Goal: Navigation & Orientation: Find specific page/section

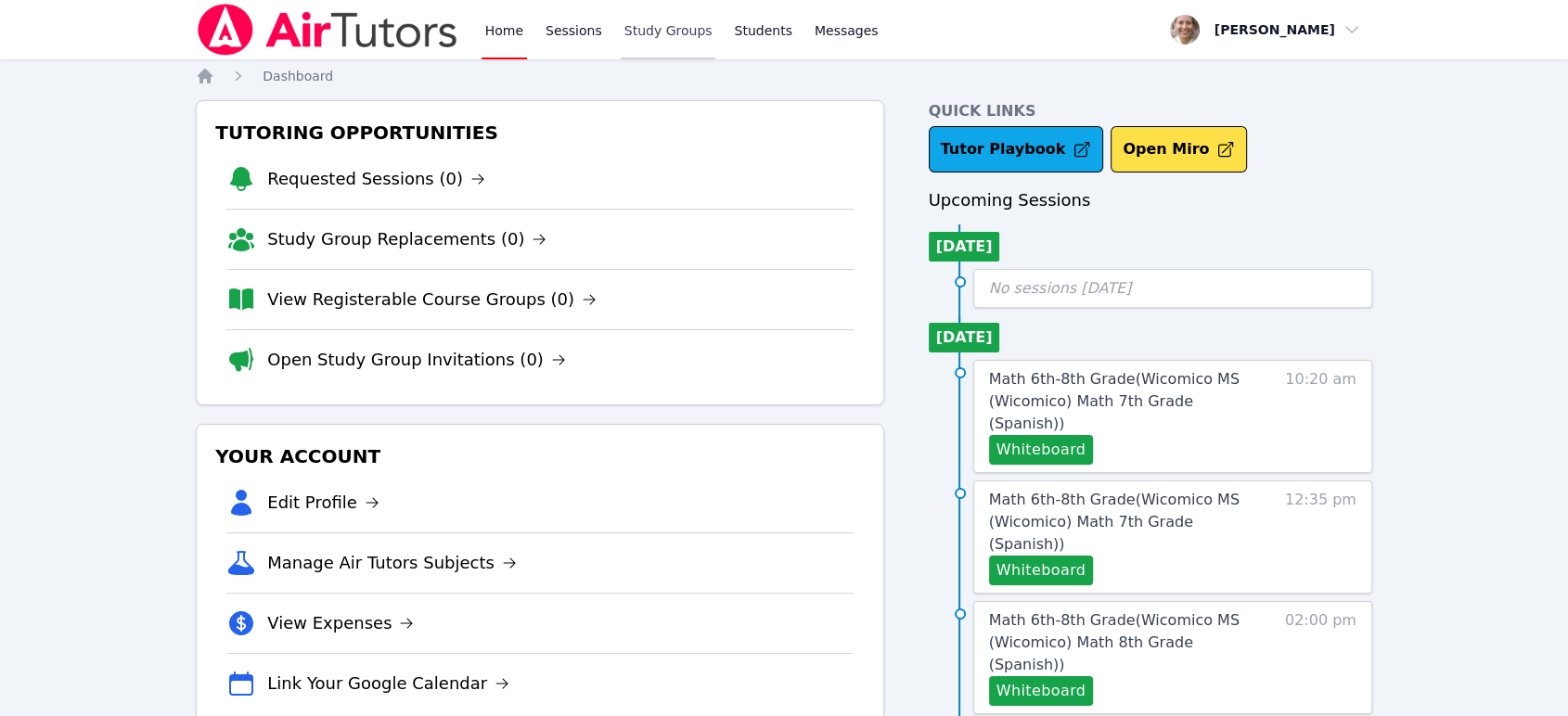
click at [657, 26] on link "Study Groups" at bounding box center [668, 30] width 95 height 60
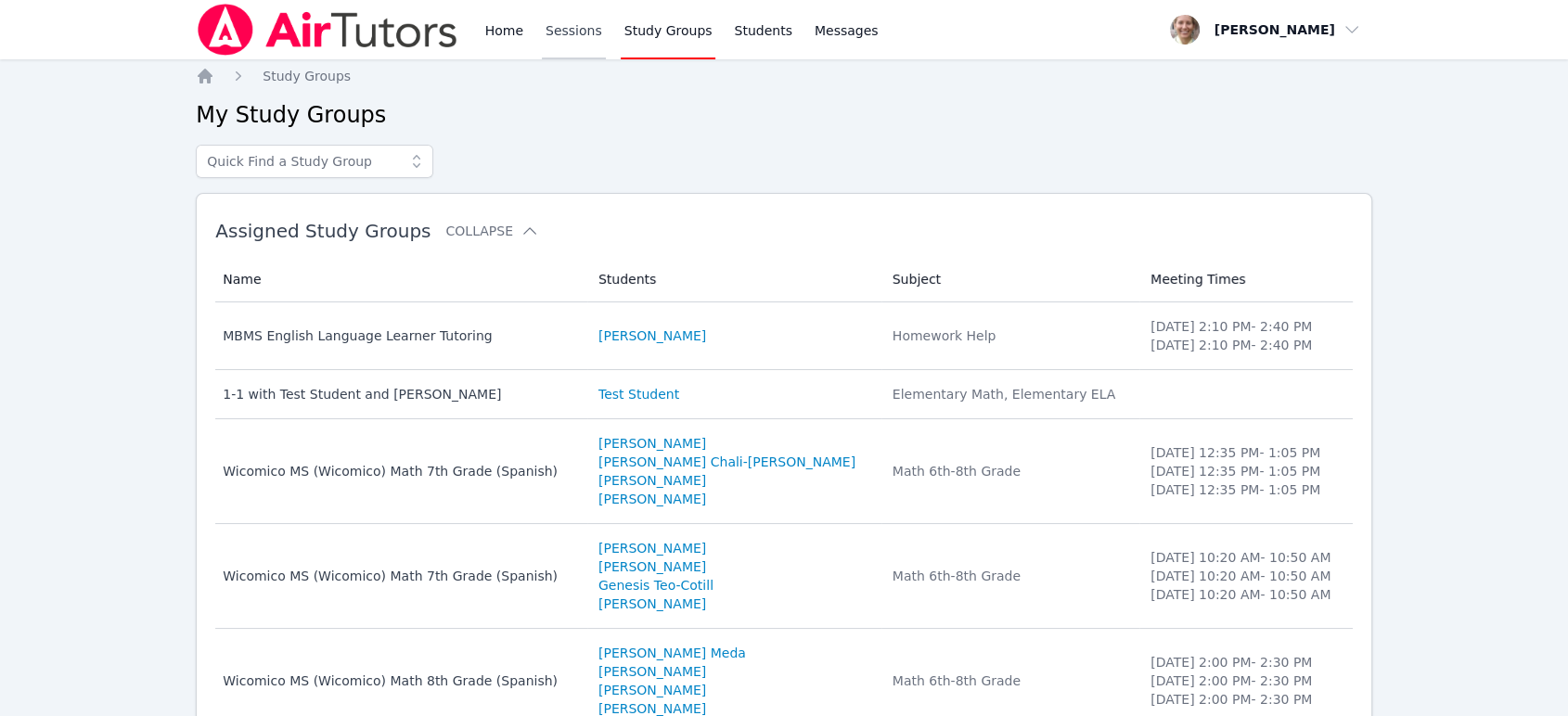
click at [593, 28] on link "Sessions" at bounding box center [574, 30] width 64 height 60
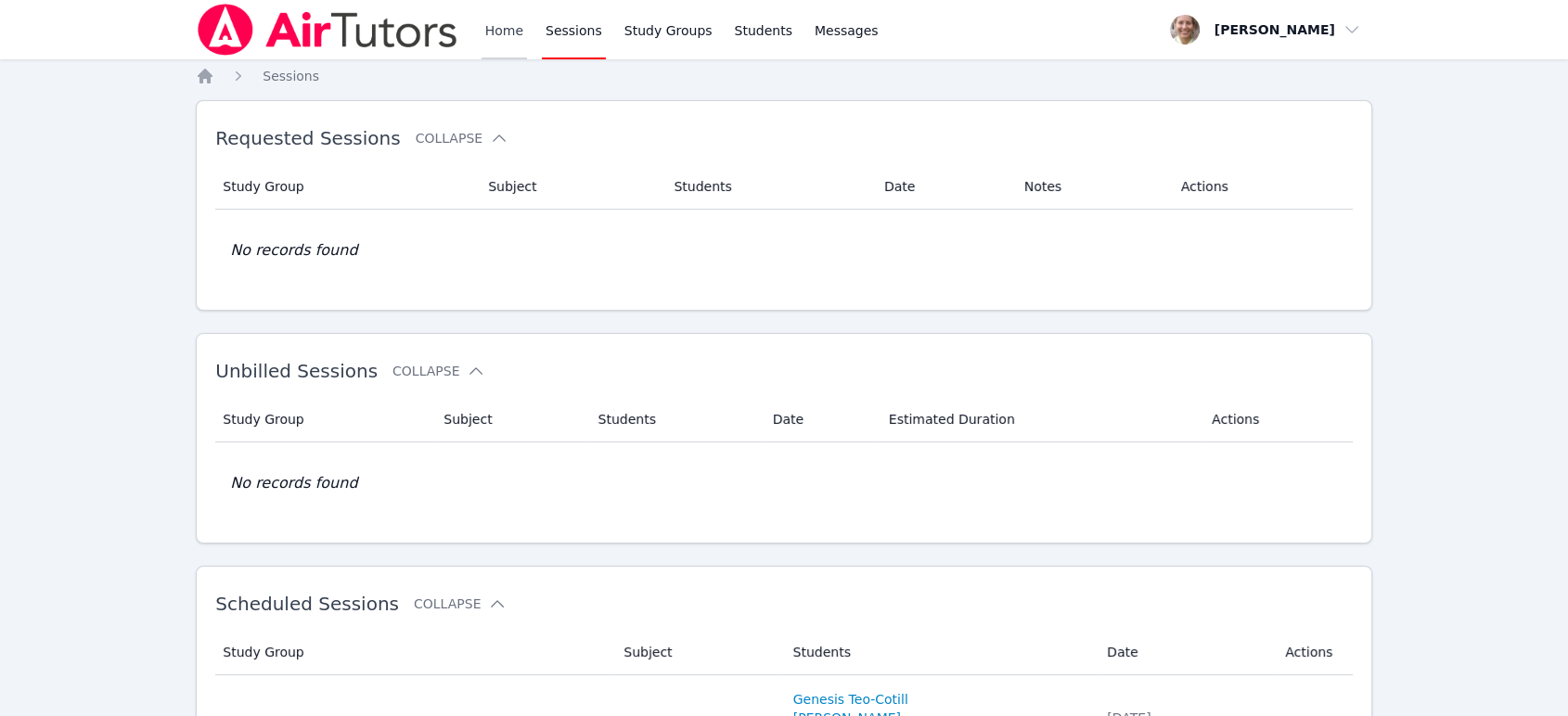
click at [514, 43] on link "Home" at bounding box center [504, 30] width 46 height 60
